Goal: Task Accomplishment & Management: Manage account settings

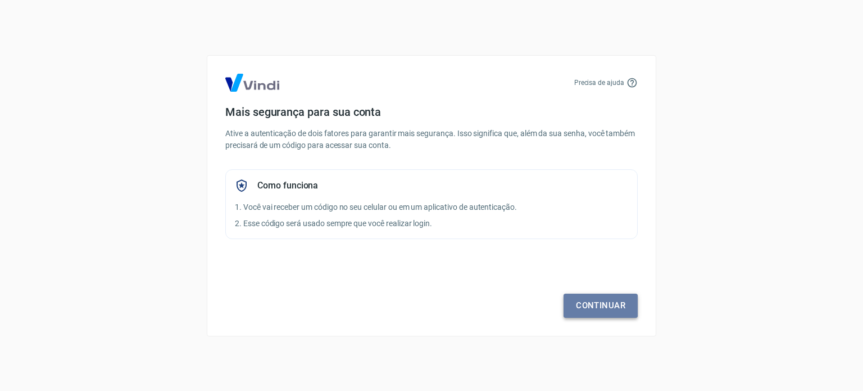
click at [592, 301] on link "Continuar" at bounding box center [601, 305] width 74 height 24
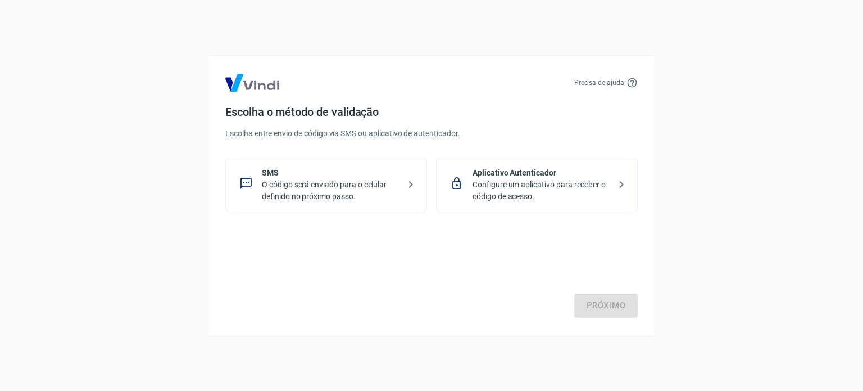
click at [316, 192] on p "O código será enviado para o celular definido no próximo passo." at bounding box center [331, 191] width 138 height 24
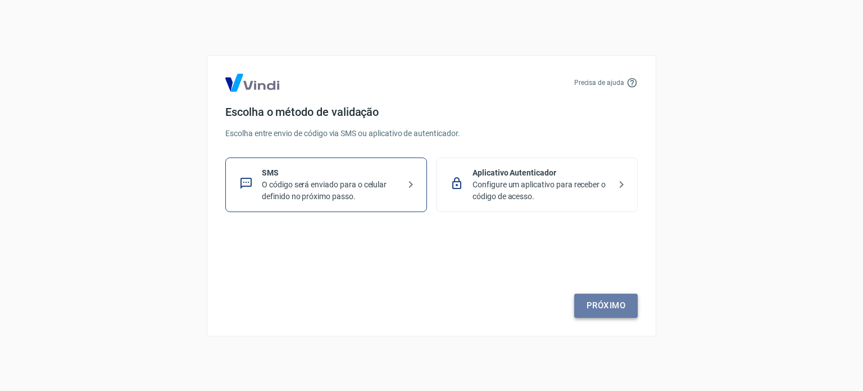
click at [599, 305] on link "Próximo" at bounding box center [606, 305] width 64 height 24
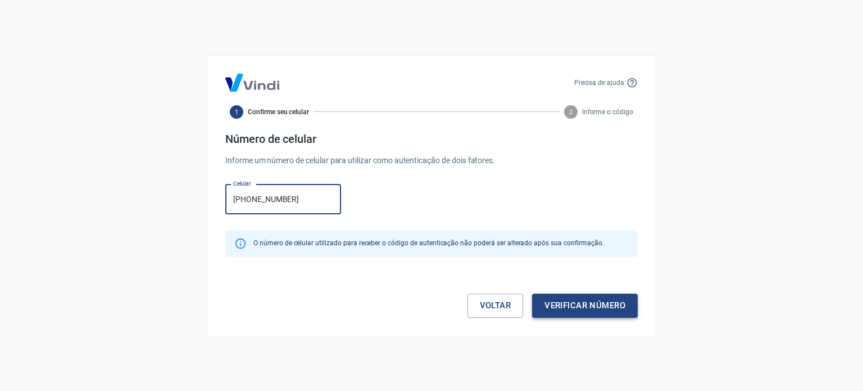
type input "[PHONE_NUMBER]"
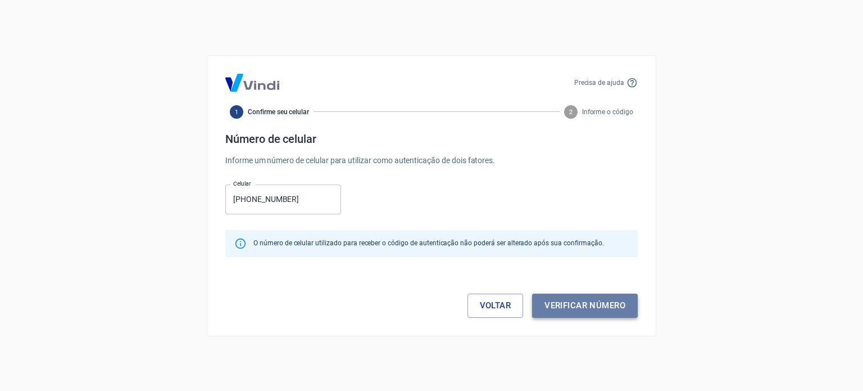
click at [585, 311] on button "Verificar número" at bounding box center [585, 305] width 106 height 24
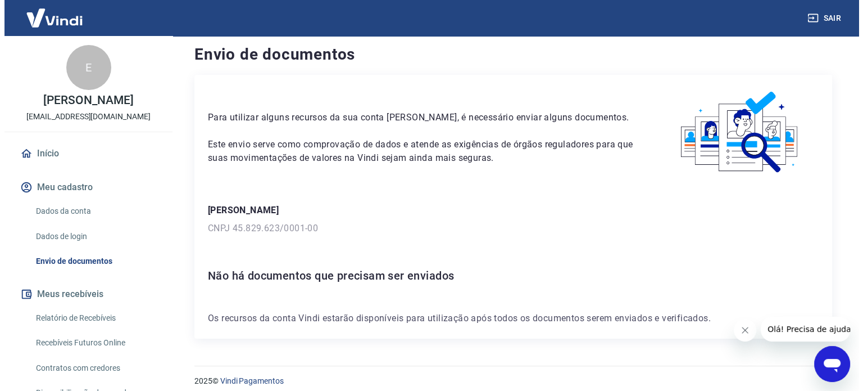
scroll to position [16, 0]
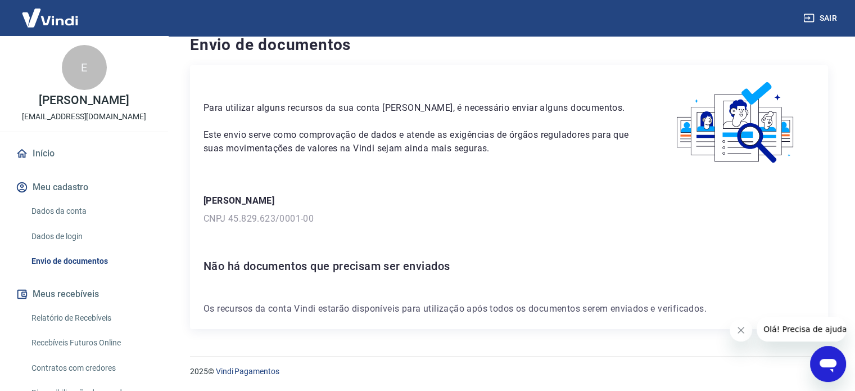
click at [44, 162] on link "Início" at bounding box center [83, 153] width 141 height 25
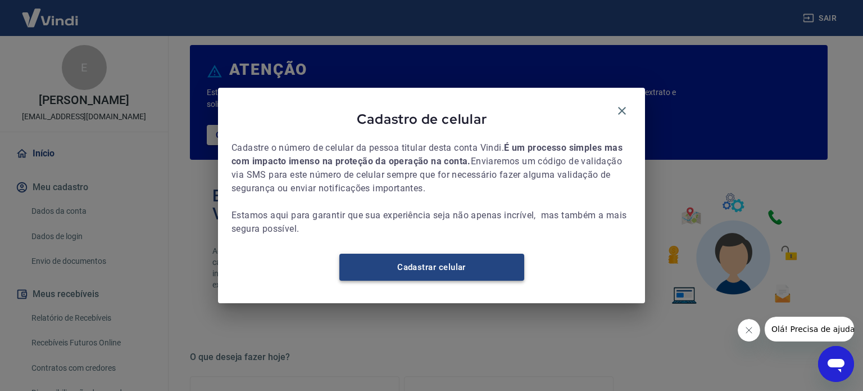
click at [466, 279] on link "Cadastrar celular" at bounding box center [431, 266] width 185 height 27
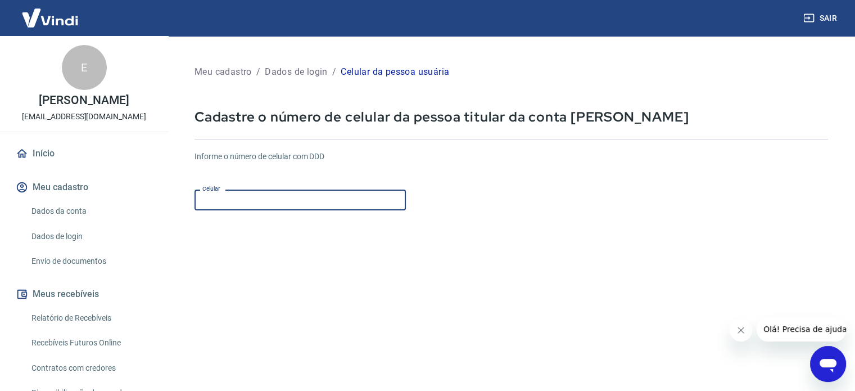
click at [198, 201] on input "Celular" at bounding box center [299, 199] width 211 height 21
type input "(14) 98118-0001"
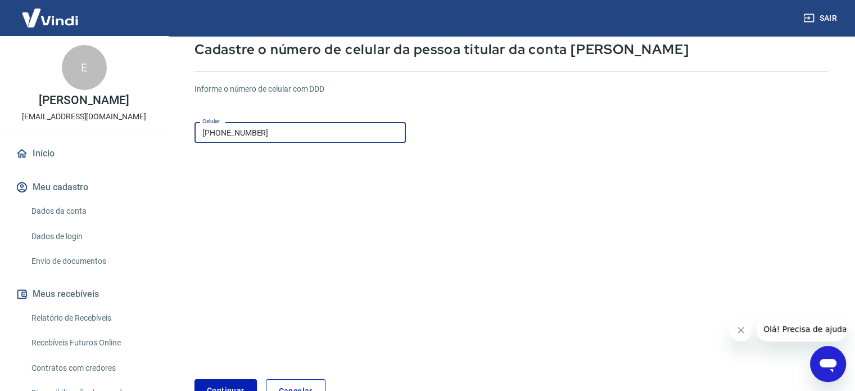
scroll to position [141, 0]
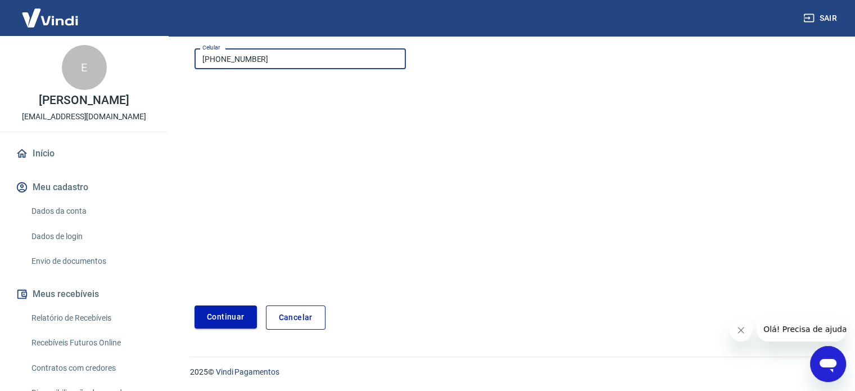
click at [219, 318] on button "Continuar" at bounding box center [225, 316] width 62 height 23
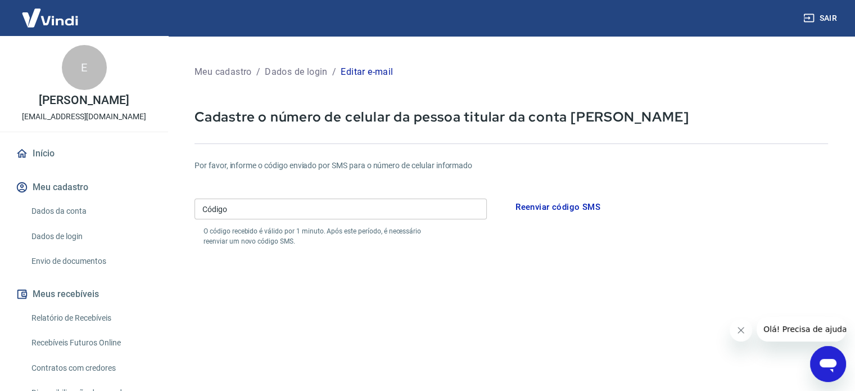
click at [264, 212] on input "Código" at bounding box center [340, 208] width 292 height 21
click at [538, 202] on button "Reenviar código SMS" at bounding box center [557, 207] width 97 height 24
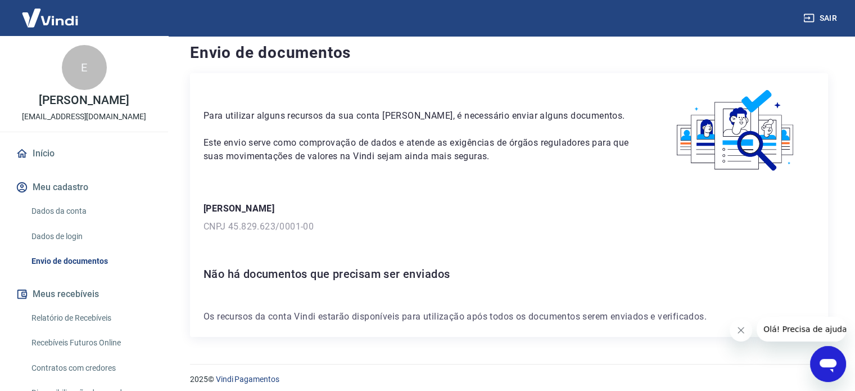
scroll to position [16, 0]
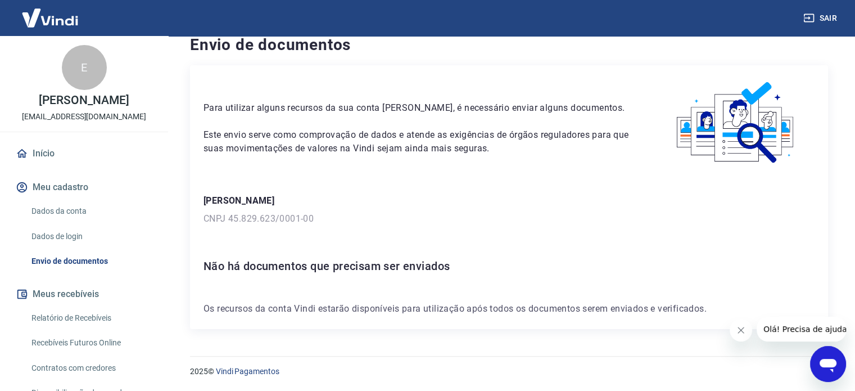
click at [73, 223] on link "Dados da conta" at bounding box center [91, 211] width 128 height 23
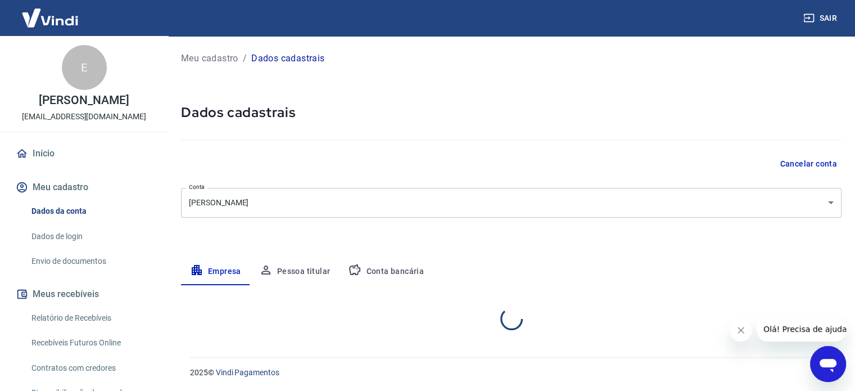
select select "SP"
select select "business"
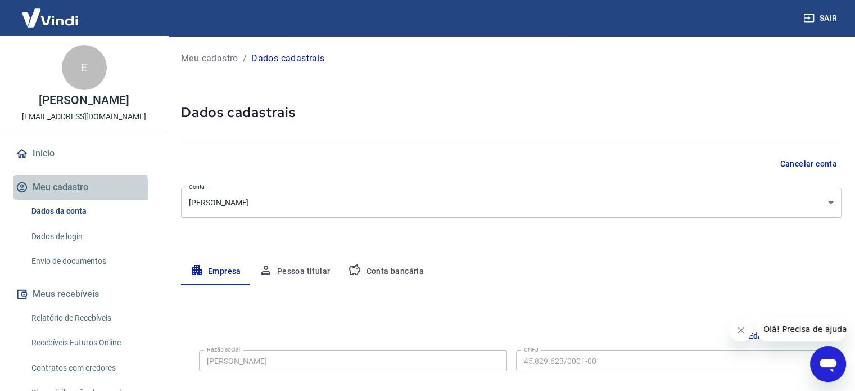
click at [67, 200] on button "Meu cadastro" at bounding box center [83, 187] width 141 height 25
click at [61, 196] on button "Meu cadastro" at bounding box center [83, 187] width 141 height 25
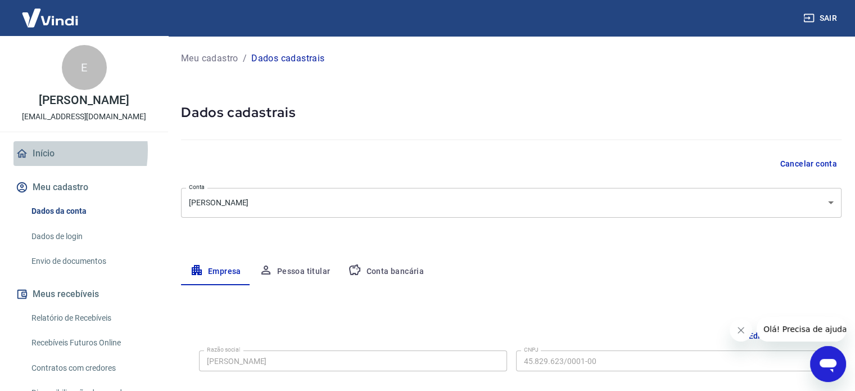
click at [34, 162] on link "Início" at bounding box center [83, 153] width 141 height 25
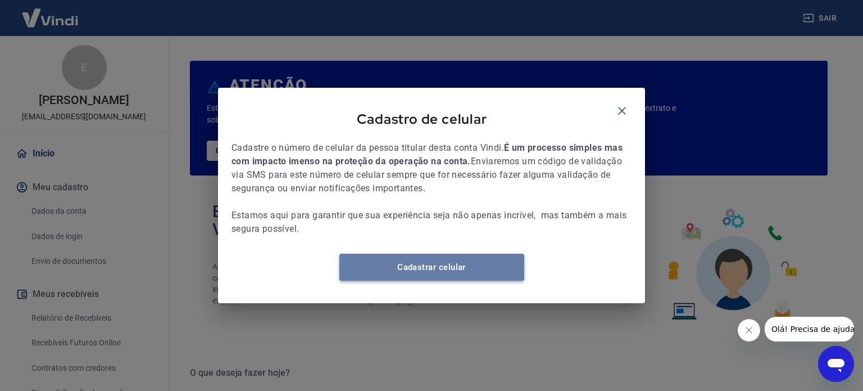
click at [425, 277] on link "Cadastrar celular" at bounding box center [431, 266] width 185 height 27
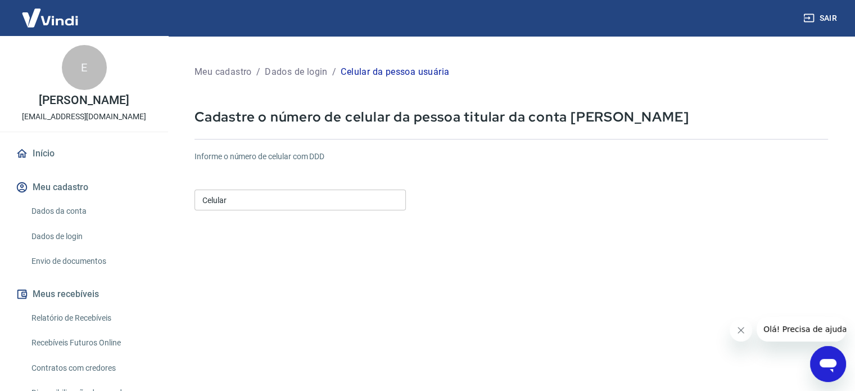
click at [233, 200] on input "Celular" at bounding box center [299, 199] width 211 height 21
type input "[PHONE_NUMBER]"
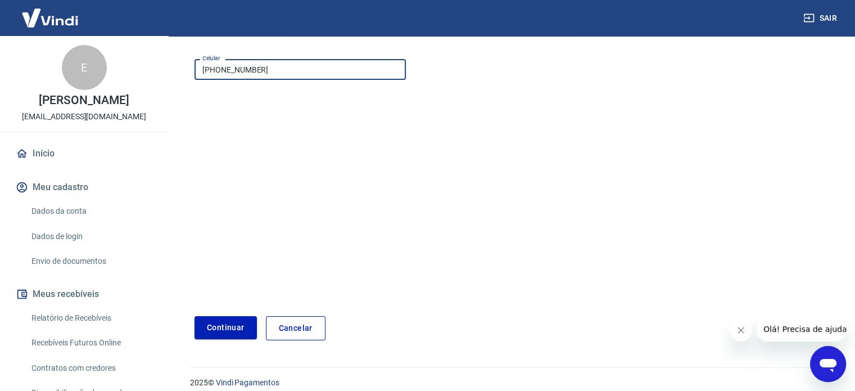
scroll to position [141, 0]
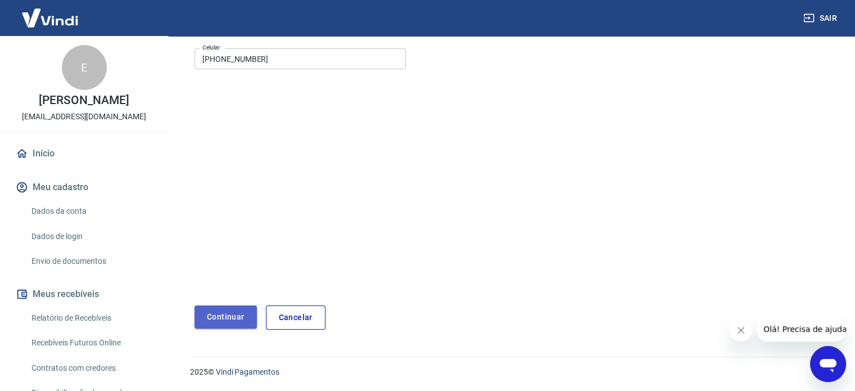
click at [229, 316] on button "Continuar" at bounding box center [225, 316] width 62 height 23
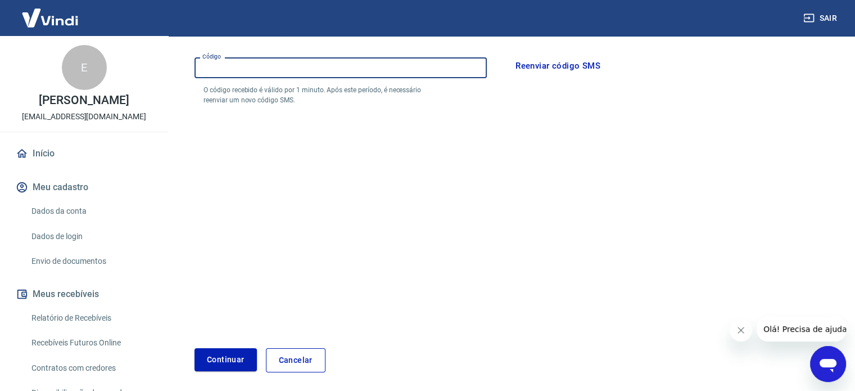
click at [275, 70] on input "Código" at bounding box center [340, 67] width 292 height 21
type input "585116"
click at [214, 366] on button "Continuar" at bounding box center [225, 359] width 62 height 23
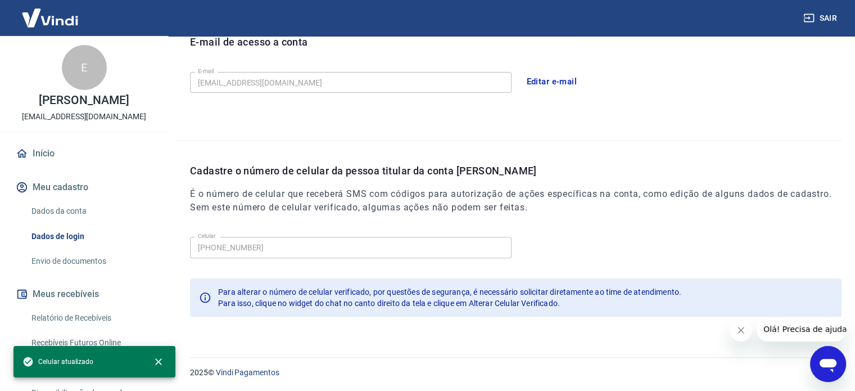
scroll to position [328, 0]
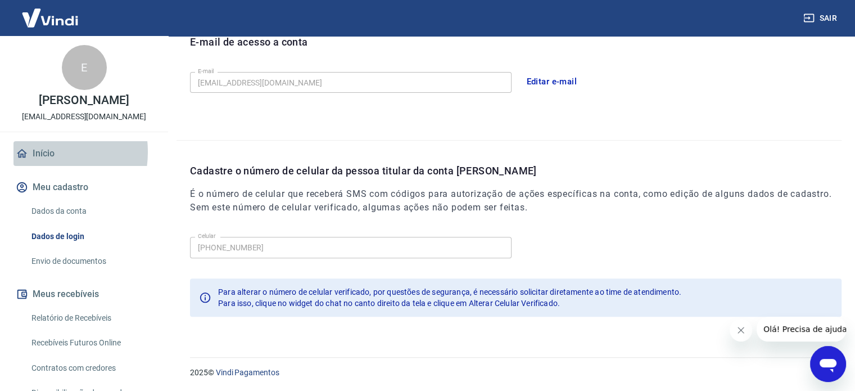
click at [38, 164] on link "Início" at bounding box center [83, 153] width 141 height 25
